Goal: Use online tool/utility: Utilize a website feature to perform a specific function

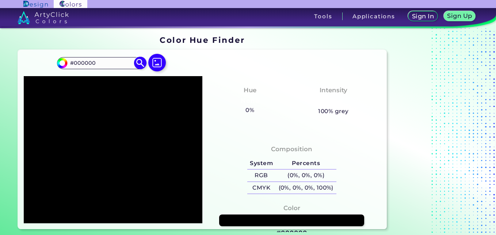
drag, startPoint x: 110, startPoint y: 64, endPoint x: 58, endPoint y: 63, distance: 52.2
click at [58, 63] on div "#000000 #000000 Acadia ◉ Acid Green ◉ Aero Blue ◉ Alabaster ◉ Albescent White ◉…" at bounding box center [101, 63] width 88 height 12
paste input "123447"
type input "#123447"
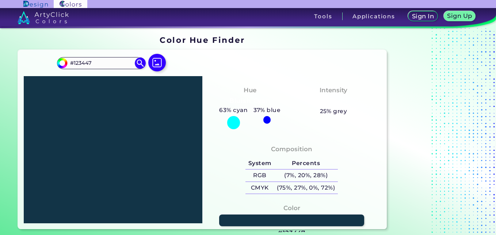
drag, startPoint x: 106, startPoint y: 64, endPoint x: 54, endPoint y: 60, distance: 52.4
click at [54, 60] on div "#123447 #123447 Acadia ◉ Acid Green ◉ Aero Blue ◉ Alabaster ◉ Albescent White ◉…" at bounding box center [202, 139] width 369 height 179
paste input "48C072"
type input "#48C072"
click at [142, 64] on img at bounding box center [140, 63] width 13 height 13
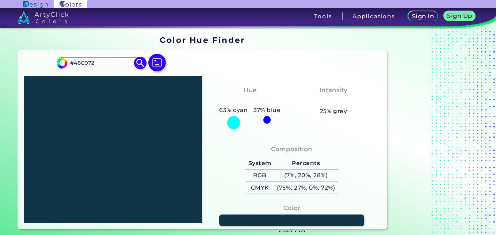
type input "#48c072"
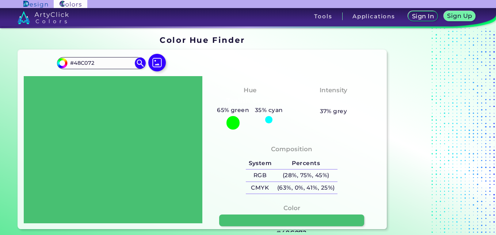
click at [287, 73] on div "#48c072 #48C072 Acadia ◉ Acid Green ◉ Aero Blue ◉ Alabaster ◉ Albescent White ◉…" at bounding box center [202, 139] width 369 height 179
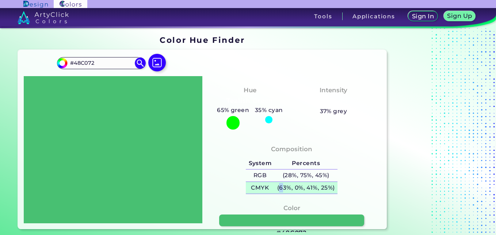
click at [283, 188] on h5 "(63%, 0%, 41%, 25%)" at bounding box center [305, 188] width 63 height 12
copy h5 "6"
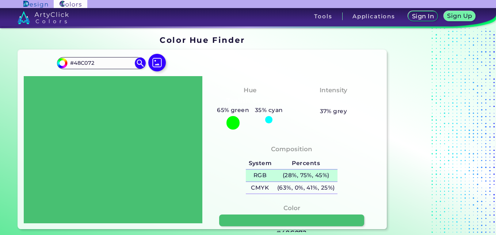
click at [331, 176] on h5 "(28%, 75%, 45%)" at bounding box center [305, 175] width 63 height 12
drag, startPoint x: 104, startPoint y: 64, endPoint x: 51, endPoint y: 64, distance: 53.3
click at [51, 64] on div "#48c072 #48C072 Acadia ◉ Acid Green ◉ Aero Blue ◉ Alabaster ◉ Albescent White ◉…" at bounding box center [202, 139] width 369 height 179
paste input "123447"
type input "#123447"
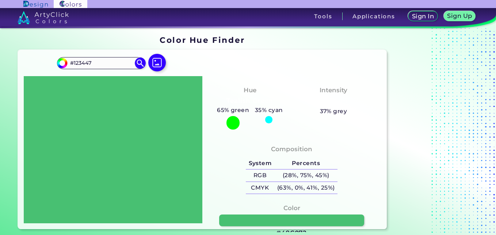
type input "#123447"
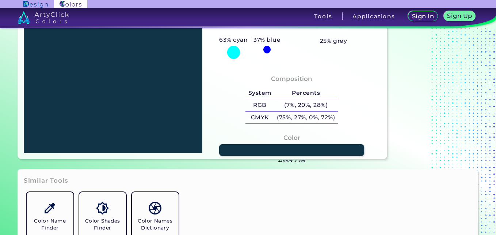
scroll to position [73, 0]
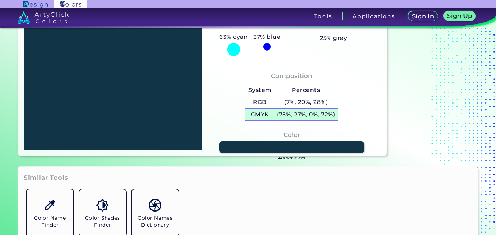
click at [309, 113] on h5 "(75%, 27%, 0%, 72%)" at bounding box center [306, 114] width 64 height 12
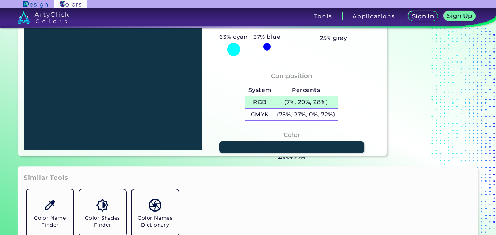
click at [316, 102] on h5 "(7%, 20%, 28%)" at bounding box center [306, 102] width 64 height 12
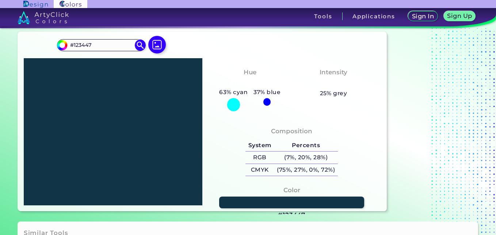
scroll to position [0, 0]
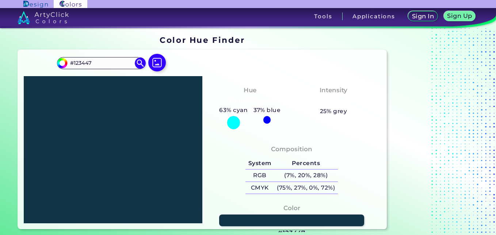
drag, startPoint x: 87, startPoint y: 62, endPoint x: 56, endPoint y: 58, distance: 30.5
click at [56, 58] on div "#123447 #123447 Acadia ◉ Acid Green ◉ Aero Blue ◉ Alabaster ◉ Albescent White ◉…" at bounding box center [202, 139] width 369 height 179
paste input "A9B2C3<p style="position: absolute; z-index: 10; top: 12px; left: 95px; transfo…"
click at [105, 58] on input "#A9B2C3<p style="position: absolute; z-index: 10; top: 12px; left: 95px; transf…" at bounding box center [101, 63] width 68 height 10
click at [106, 57] on div "#123447 #A9B2C3<p style="position: absolute; z-index: 10; top: 12px; left: 95px…" at bounding box center [101, 63] width 88 height 12
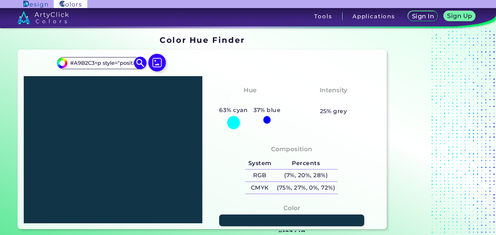
click at [107, 63] on input "#A9B2C3<p style="position: absolute; z-index: 10; top: 12px; left: 95px; transf…" at bounding box center [101, 63] width 68 height 10
paste input
type input "#A9B2C3"
click at [138, 64] on img at bounding box center [140, 63] width 13 height 13
type input "#a9b2c3"
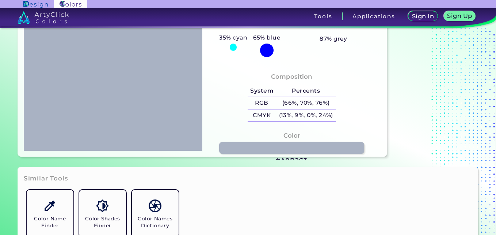
scroll to position [73, 0]
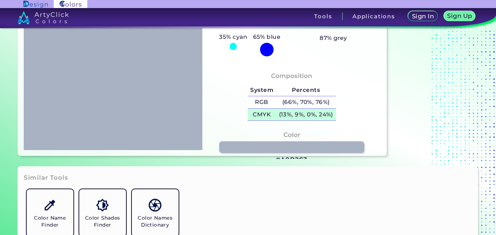
click at [307, 112] on h5 "(13%, 9%, 0%, 24%)" at bounding box center [306, 114] width 60 height 12
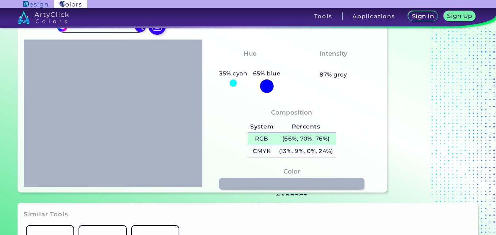
click at [324, 141] on h5 "(66%, 70%, 76%)" at bounding box center [306, 139] width 60 height 12
